Goal: Information Seeking & Learning: Learn about a topic

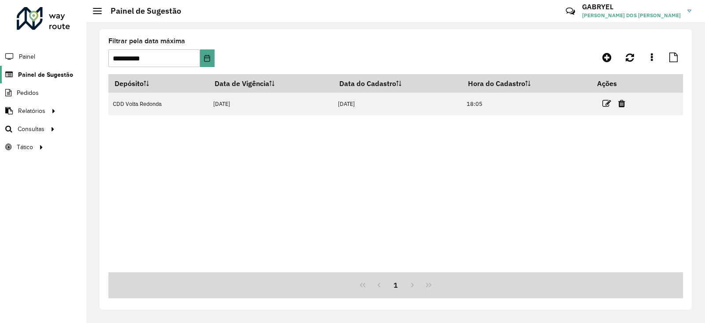
click at [30, 79] on link "Painel de Sugestão" at bounding box center [36, 75] width 73 height 18
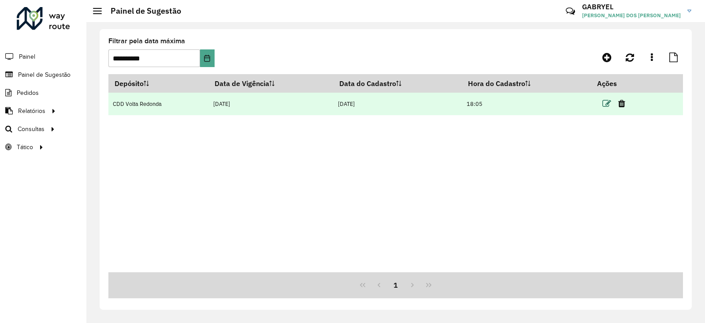
click at [604, 105] on icon at bounding box center [606, 103] width 9 height 9
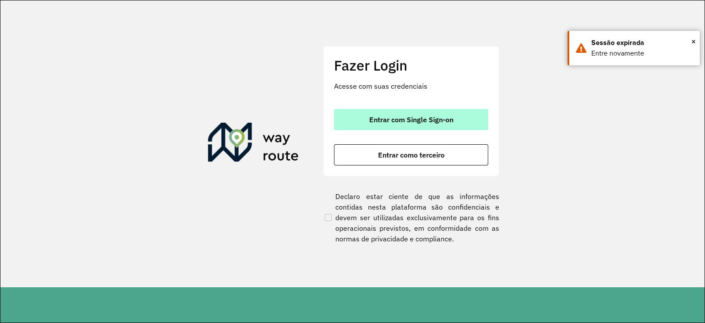
click at [368, 116] on button "Entrar com Single Sign-on" at bounding box center [411, 119] width 154 height 21
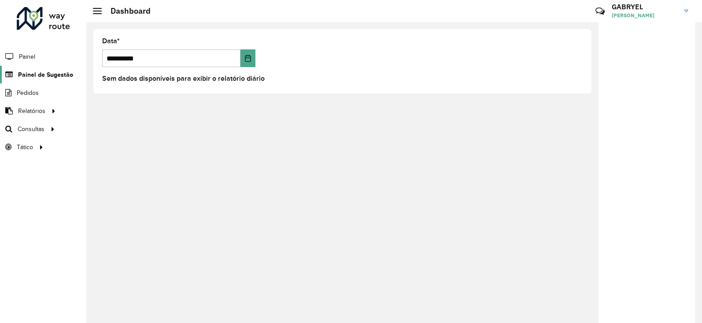
click at [21, 80] on link "Painel de Sugestão" at bounding box center [36, 75] width 73 height 18
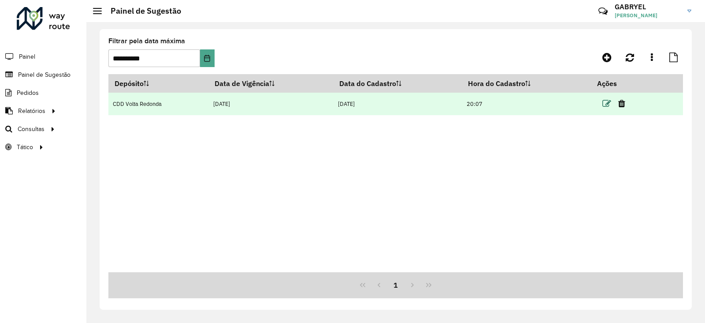
click at [606, 102] on icon at bounding box center [606, 103] width 9 height 9
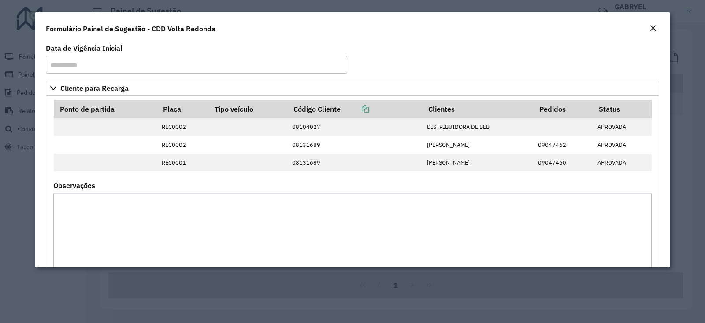
drag, startPoint x: 666, startPoint y: 94, endPoint x: 668, endPoint y: 126, distance: 31.8
click at [668, 126] on div "**********" at bounding box center [352, 154] width 634 height 226
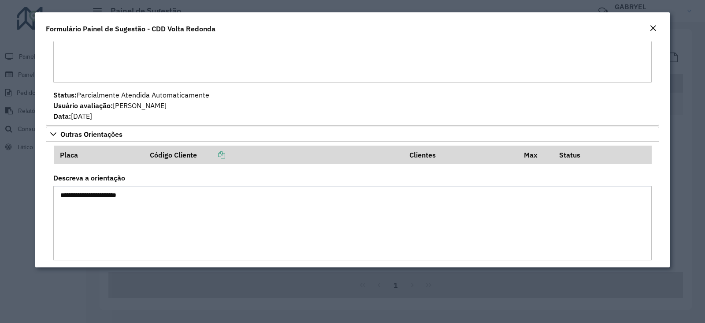
scroll to position [516, 0]
